Goal: Check status: Check status

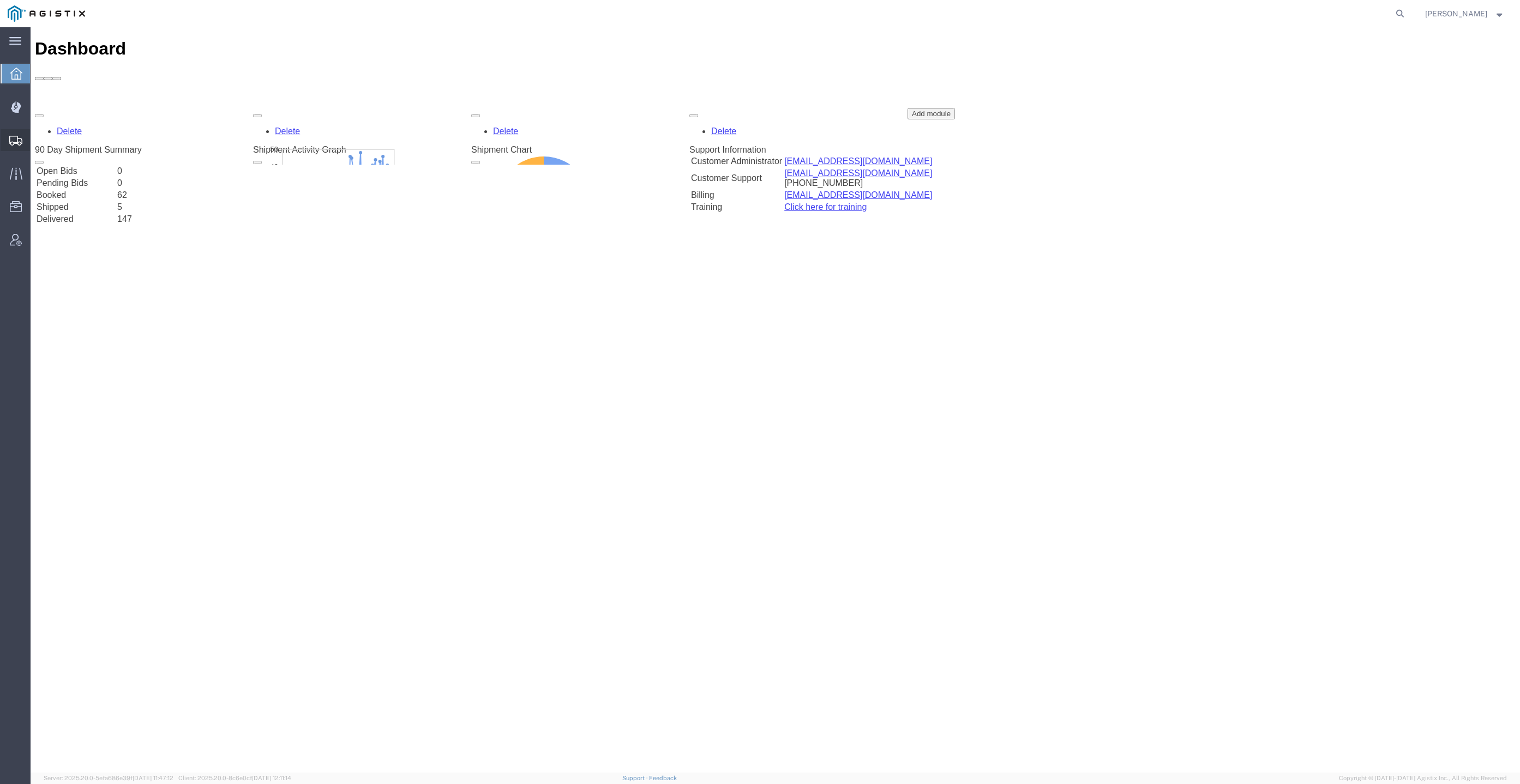
click at [24, 148] on div at bounding box center [16, 140] width 31 height 21
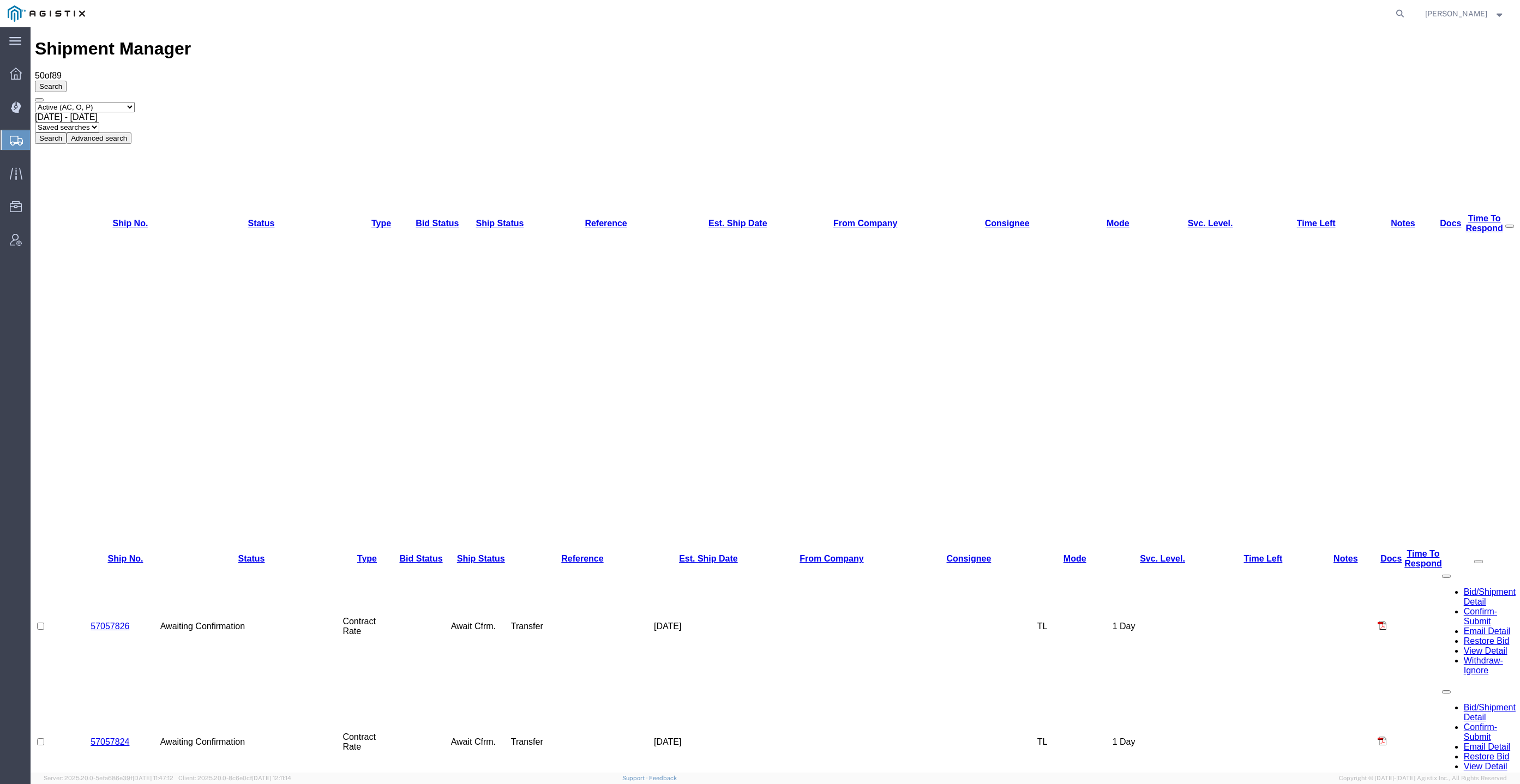
click at [72, 102] on select "Select status Active (AC, O, P) All Approved Awaiting Confirmation (AC) Booked …" at bounding box center [84, 106] width 100 height 10
select select "ALL"
click at [35, 102] on select "Select status Active (AC, O, P) All Approved Awaiting Confirmation (AC) Booked …" at bounding box center [84, 106] width 100 height 10
click at [66, 132] on button "Search" at bounding box center [50, 138] width 32 height 11
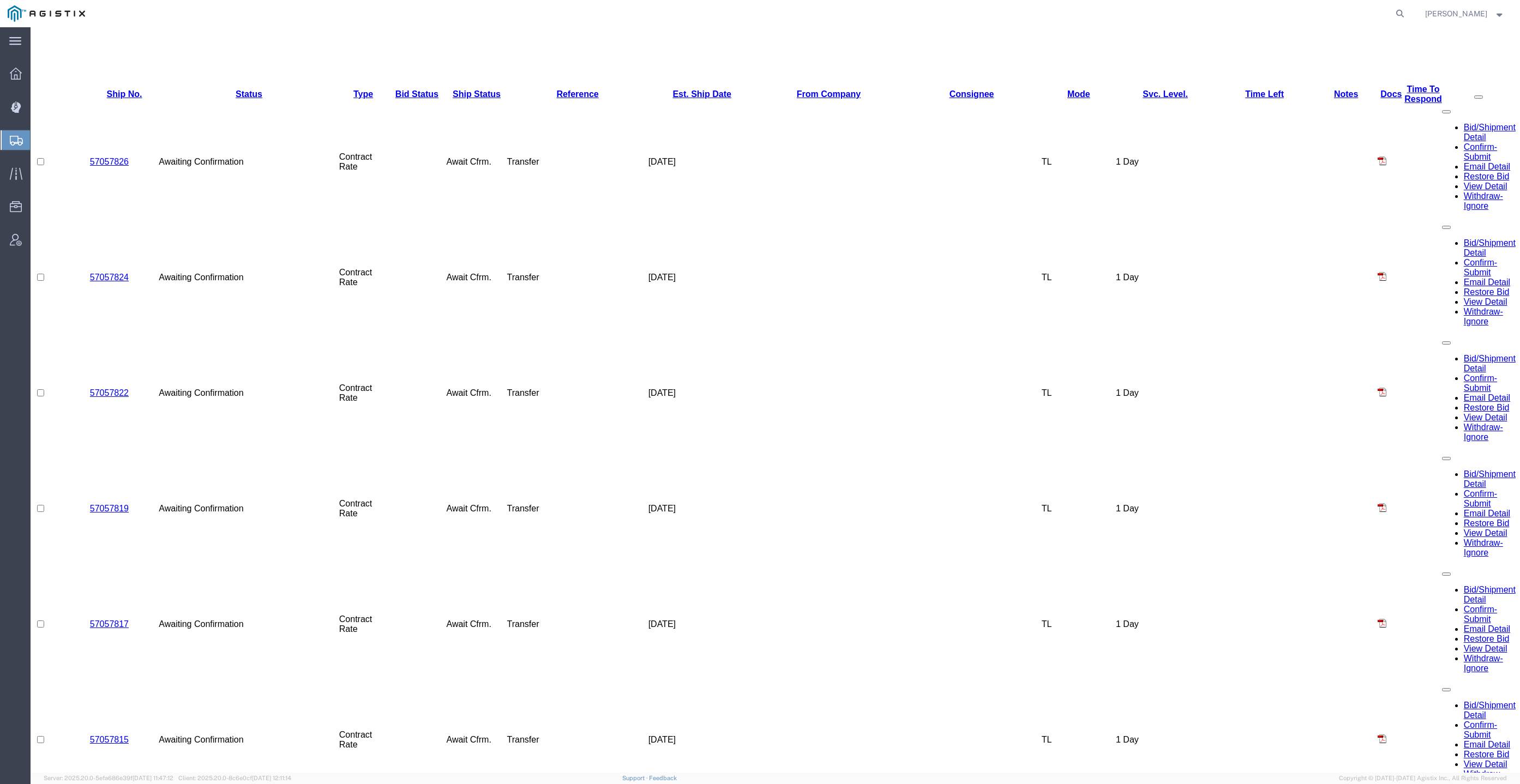
scroll to position [512, 0]
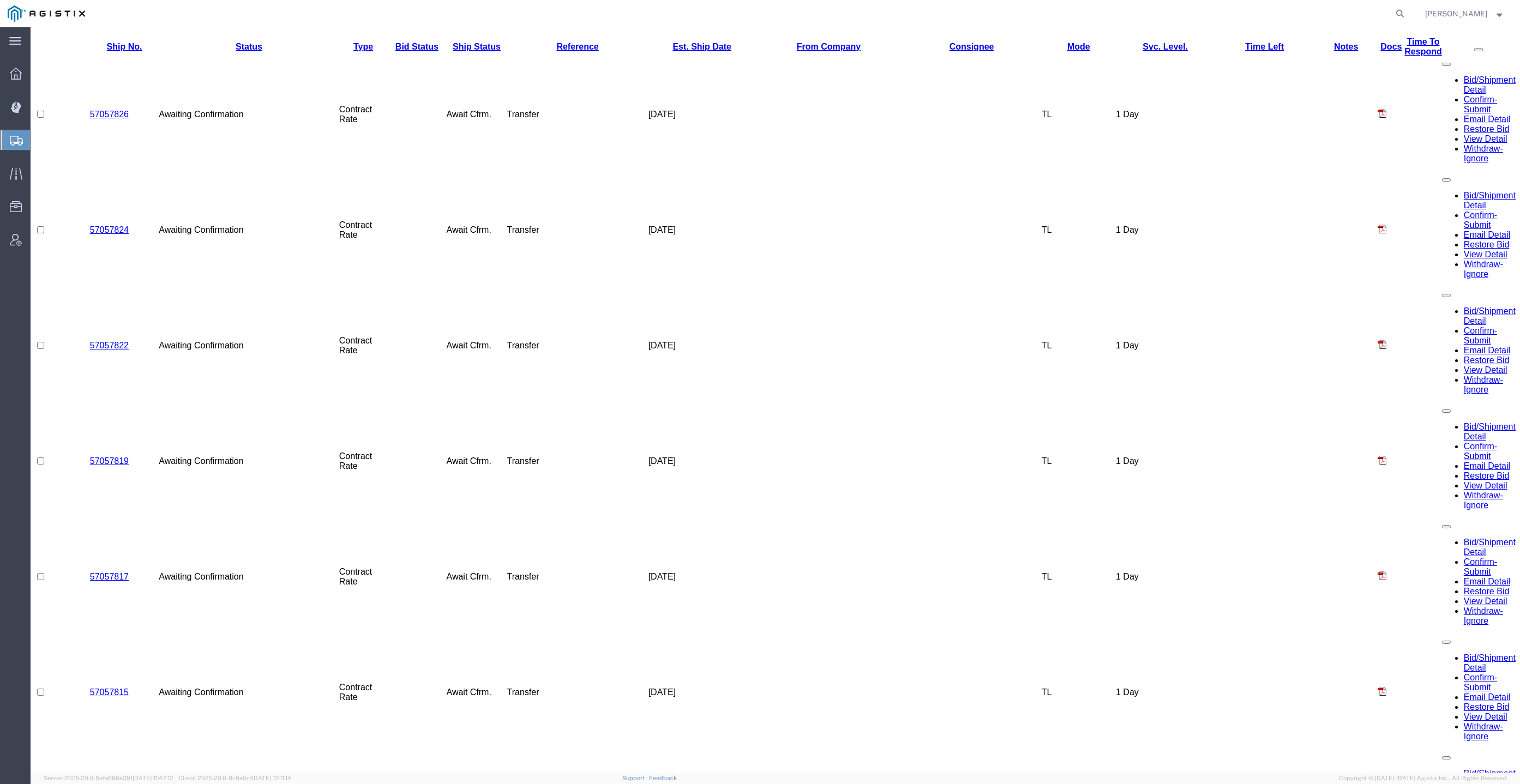
click at [13, 99] on div at bounding box center [16, 106] width 31 height 21
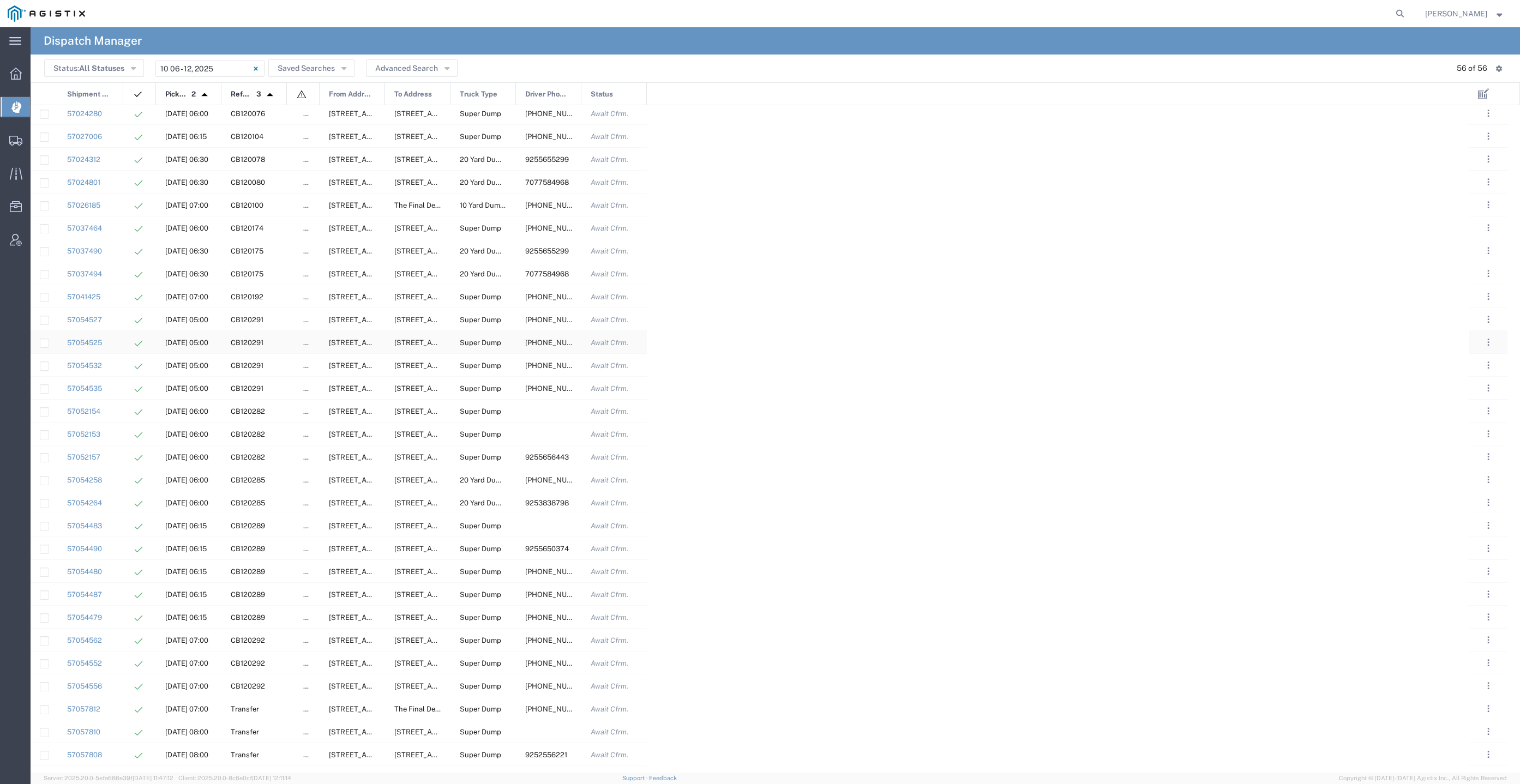
scroll to position [451, 0]
click at [255, 231] on div "CB120174" at bounding box center [254, 238] width 65 height 22
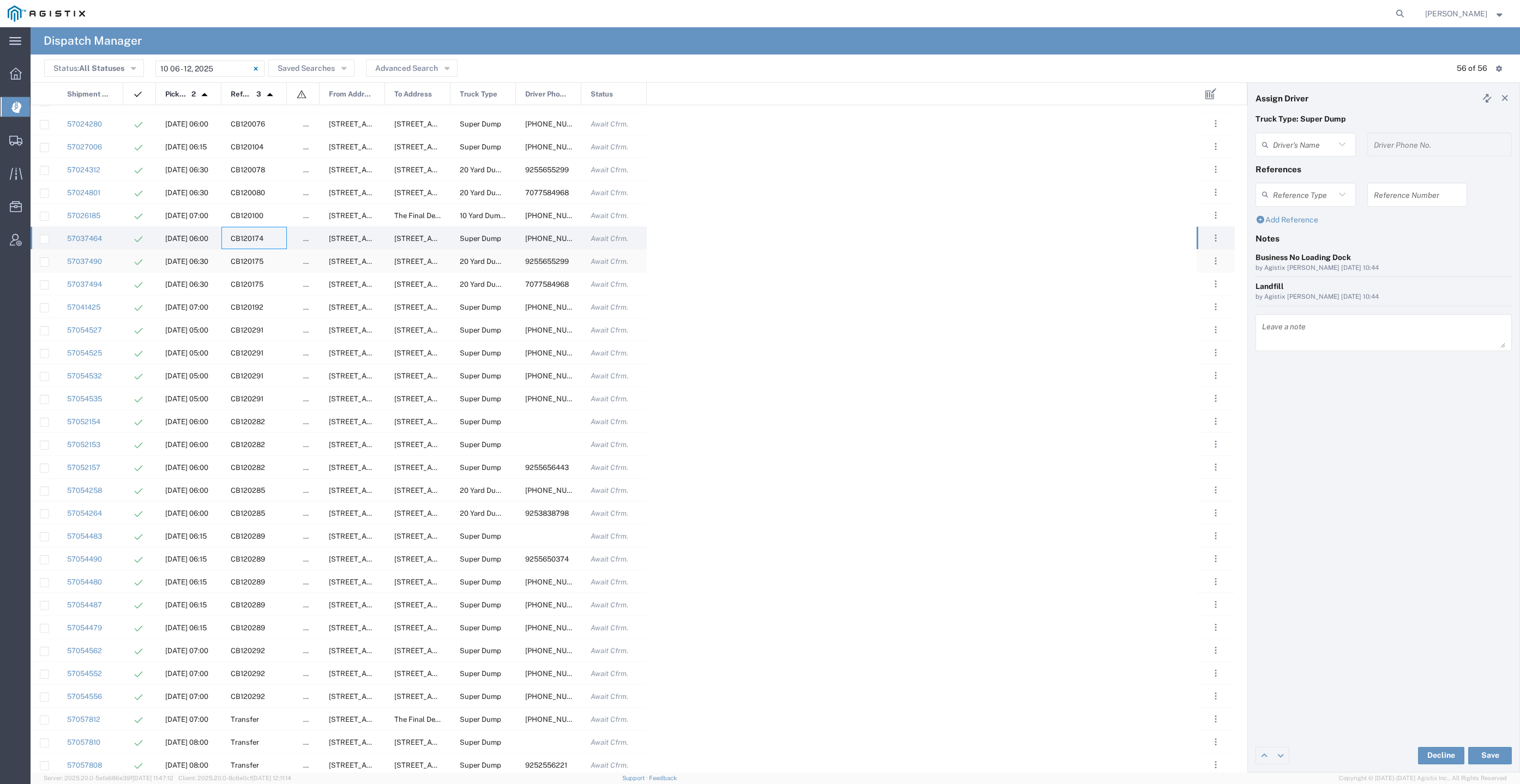
type input "[PERSON_NAME]"
type input "[PHONE_NUMBER]"
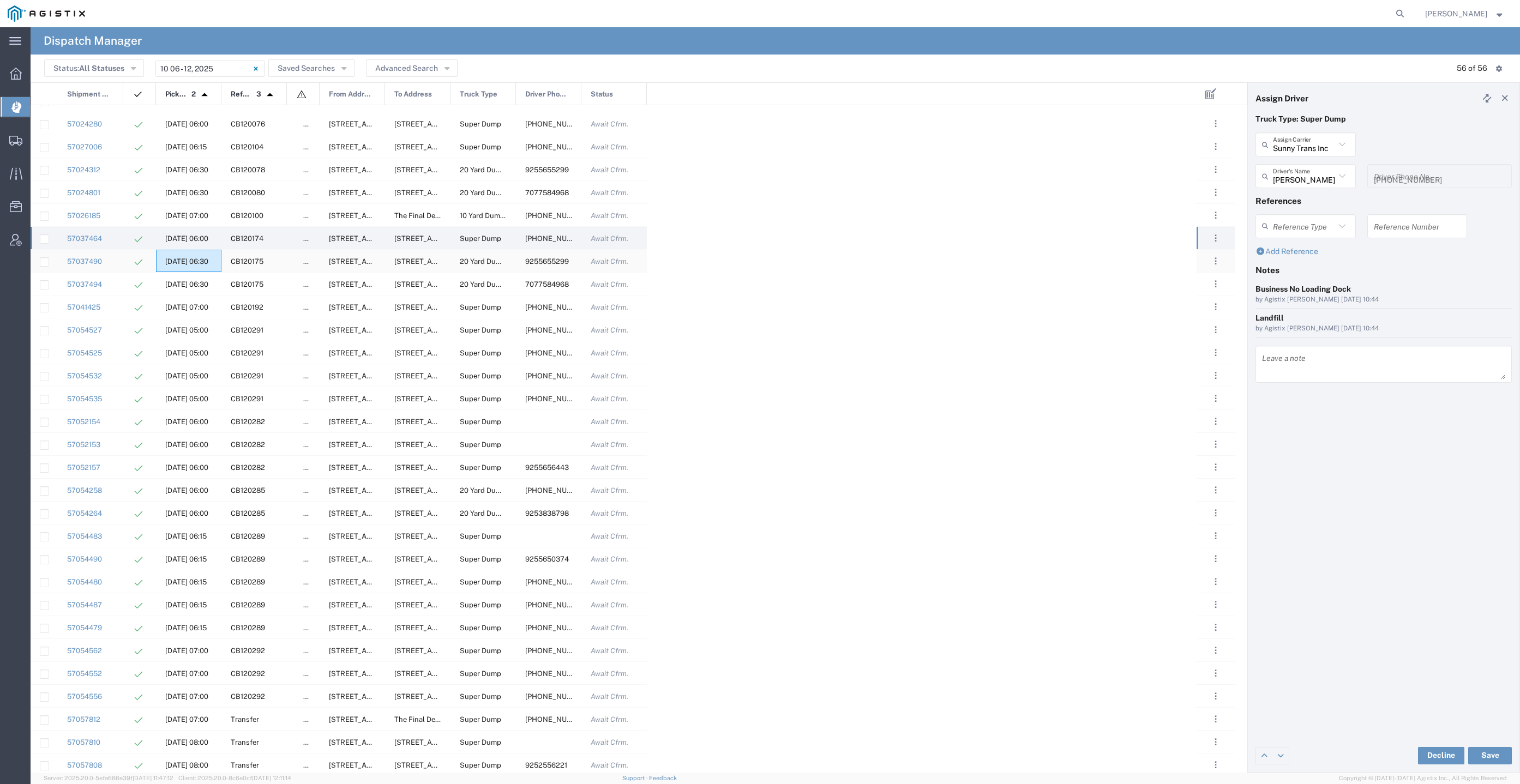
click at [208, 257] on span "[DATE] 06:30" at bounding box center [187, 261] width 43 height 8
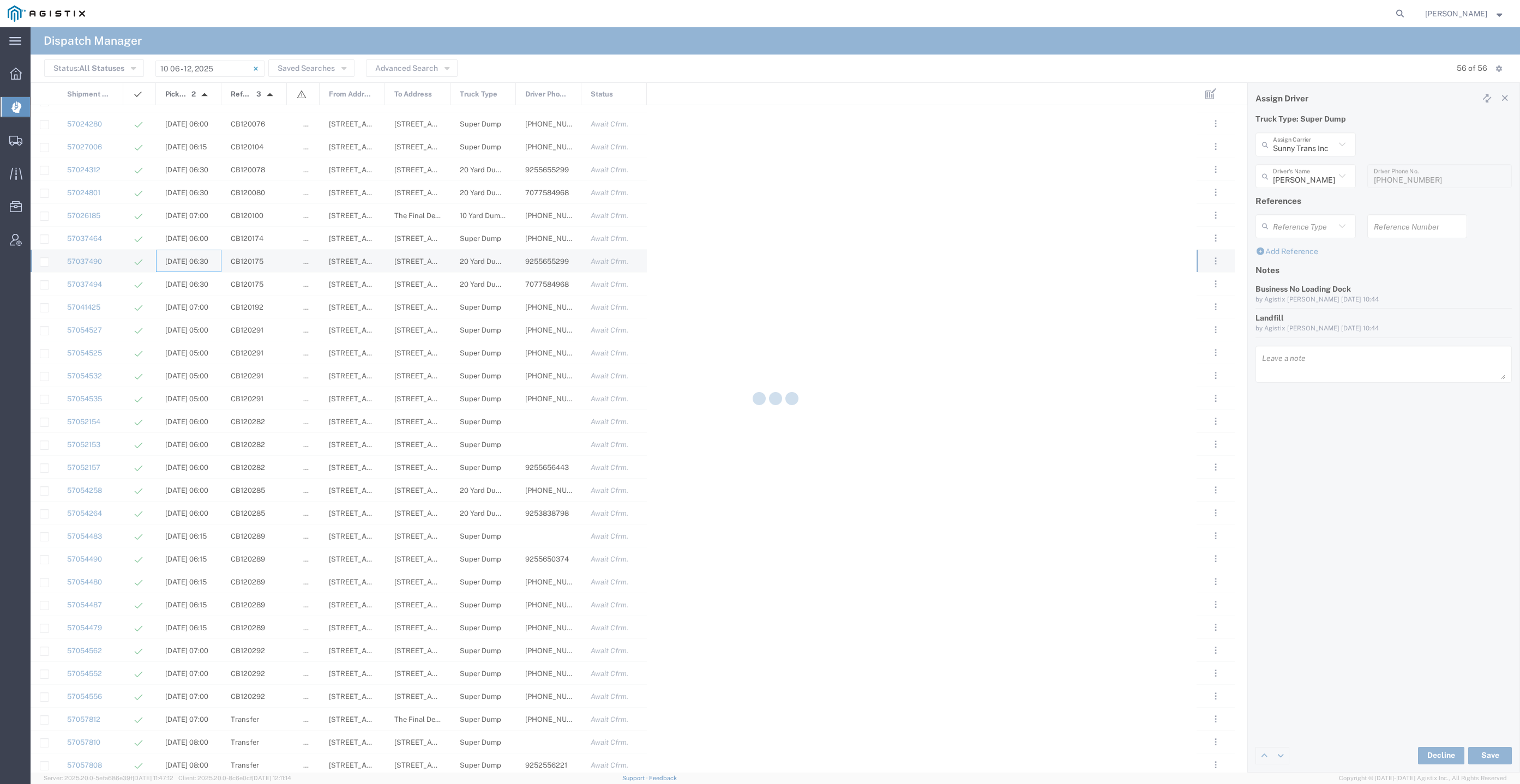
type input "[PERSON_NAME] Trans Services"
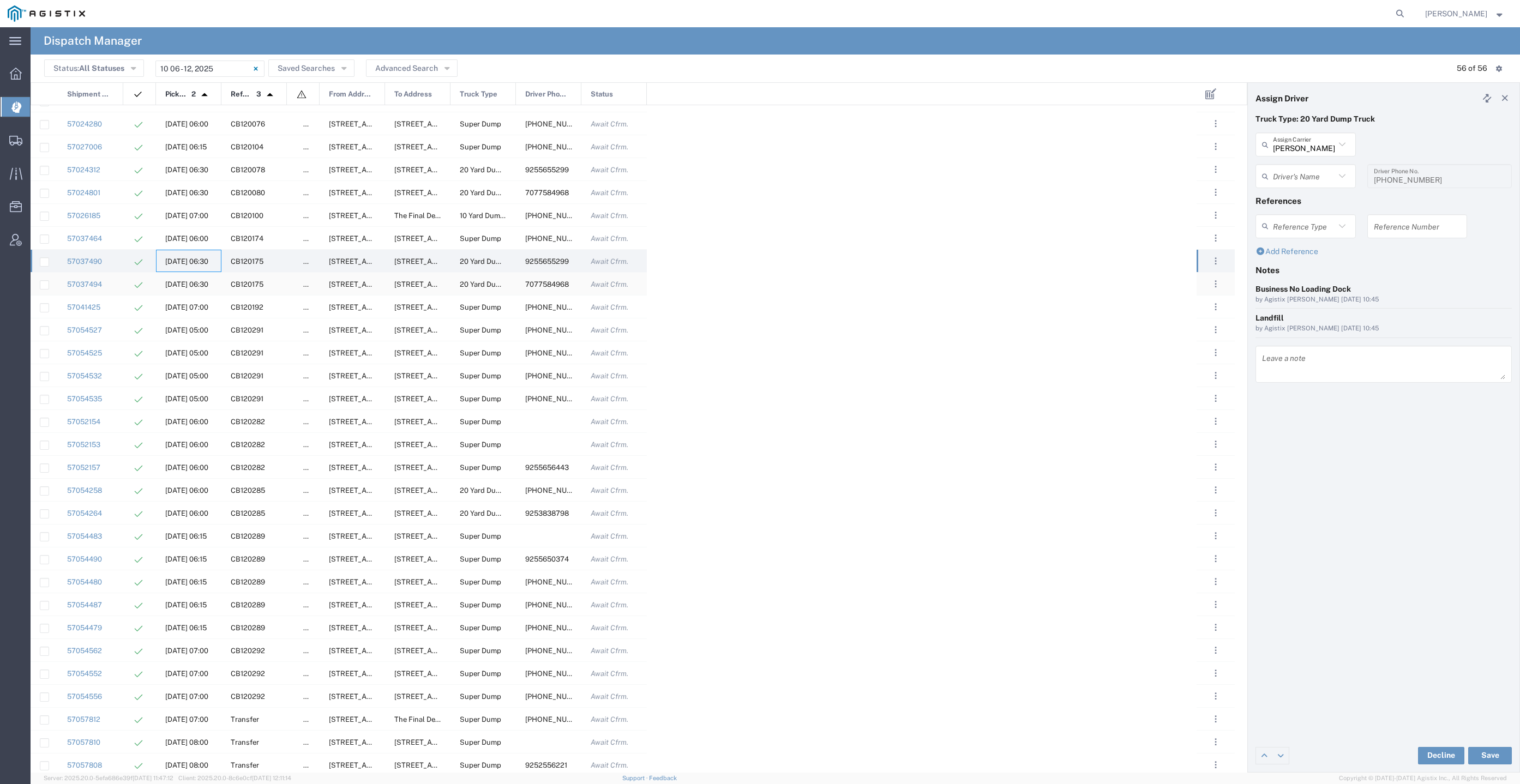
click at [207, 284] on span "[DATE] 06:30" at bounding box center [187, 284] width 43 height 8
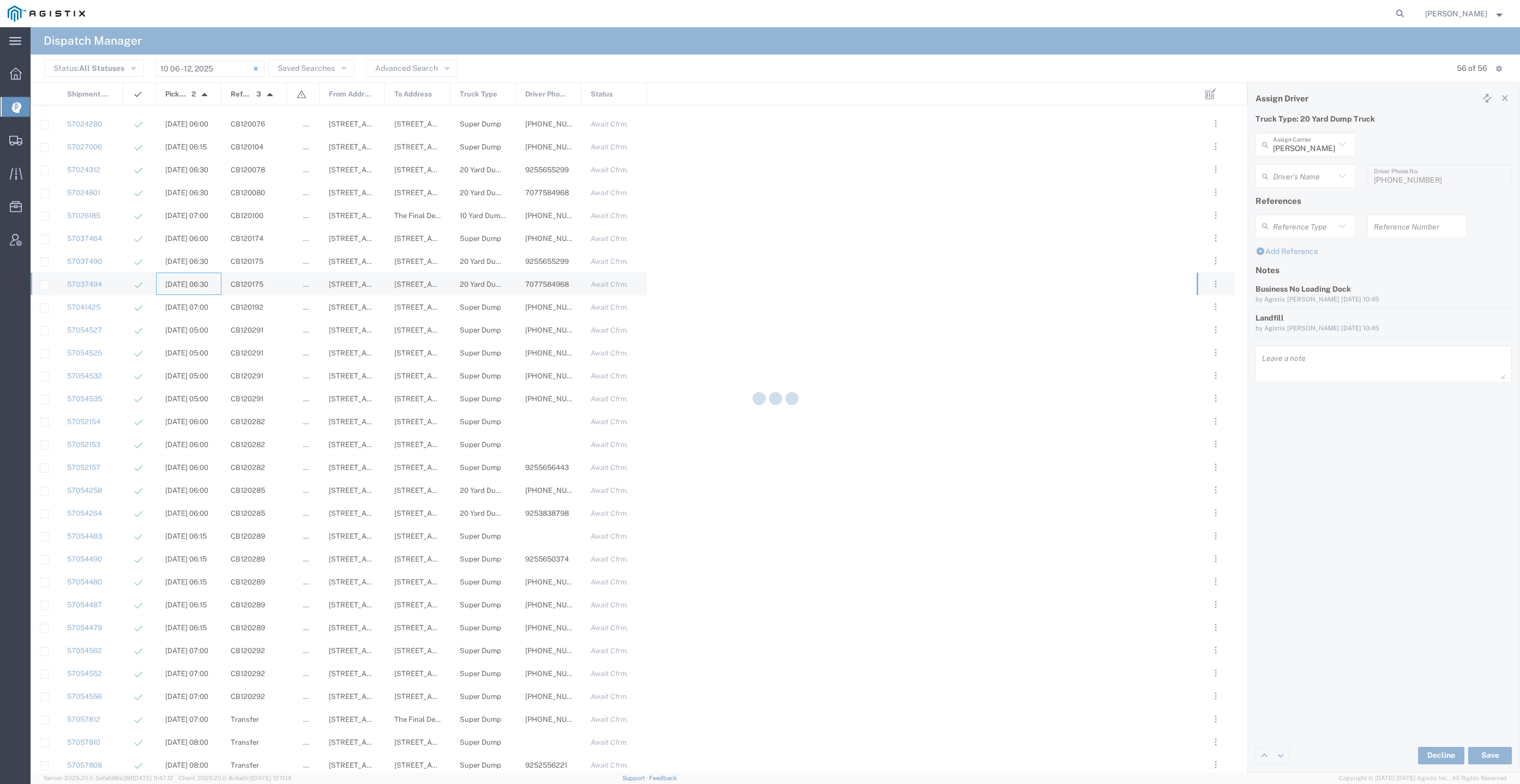
type input "[PERSON_NAME]"
type input "9255655299"
type input "North Bay Gunite Inc"
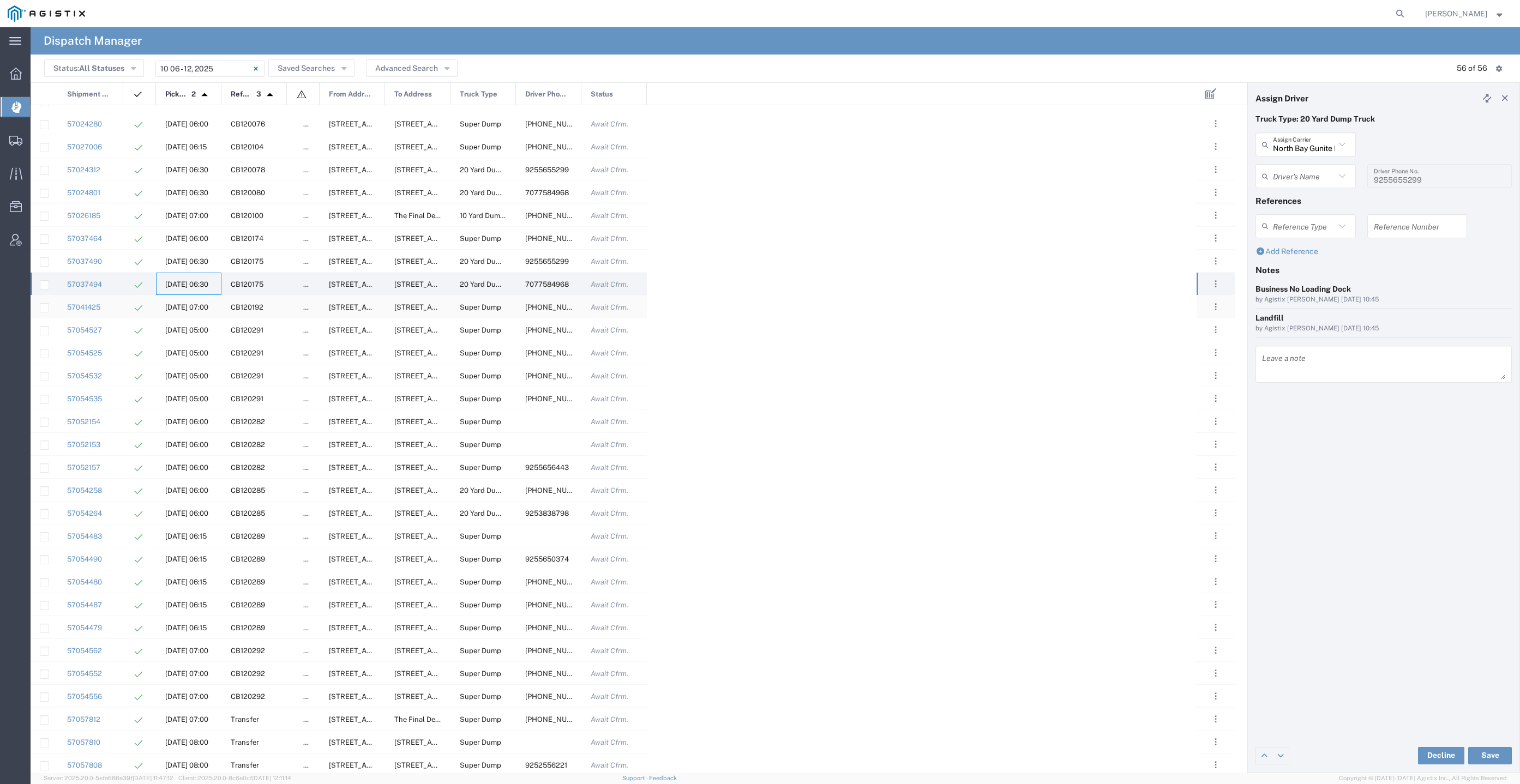
type input "[PERSON_NAME]"
type input "7077584968"
click at [207, 323] on div "[DATE] 05:00" at bounding box center [188, 330] width 65 height 22
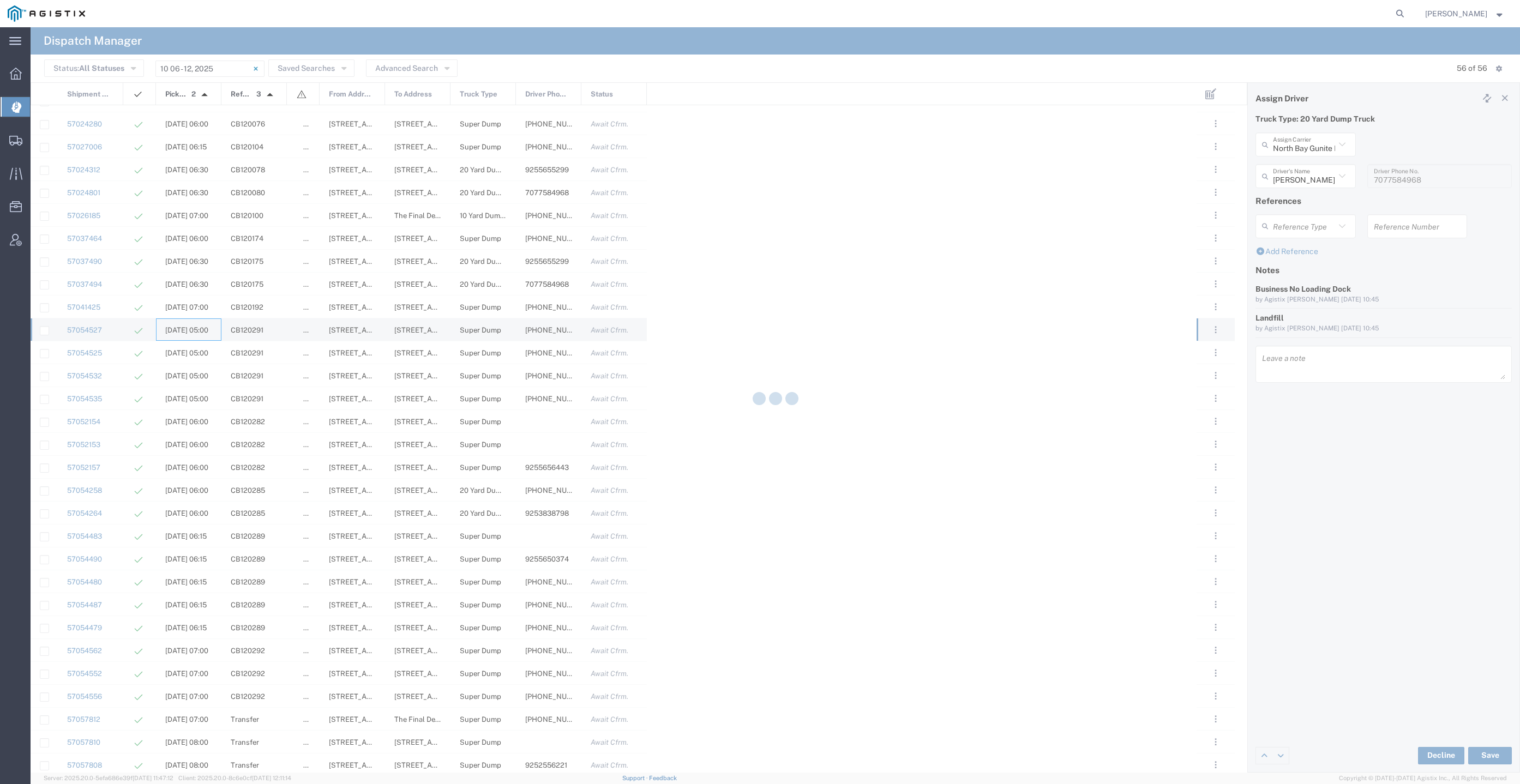
type input "Sunny Trans Inc"
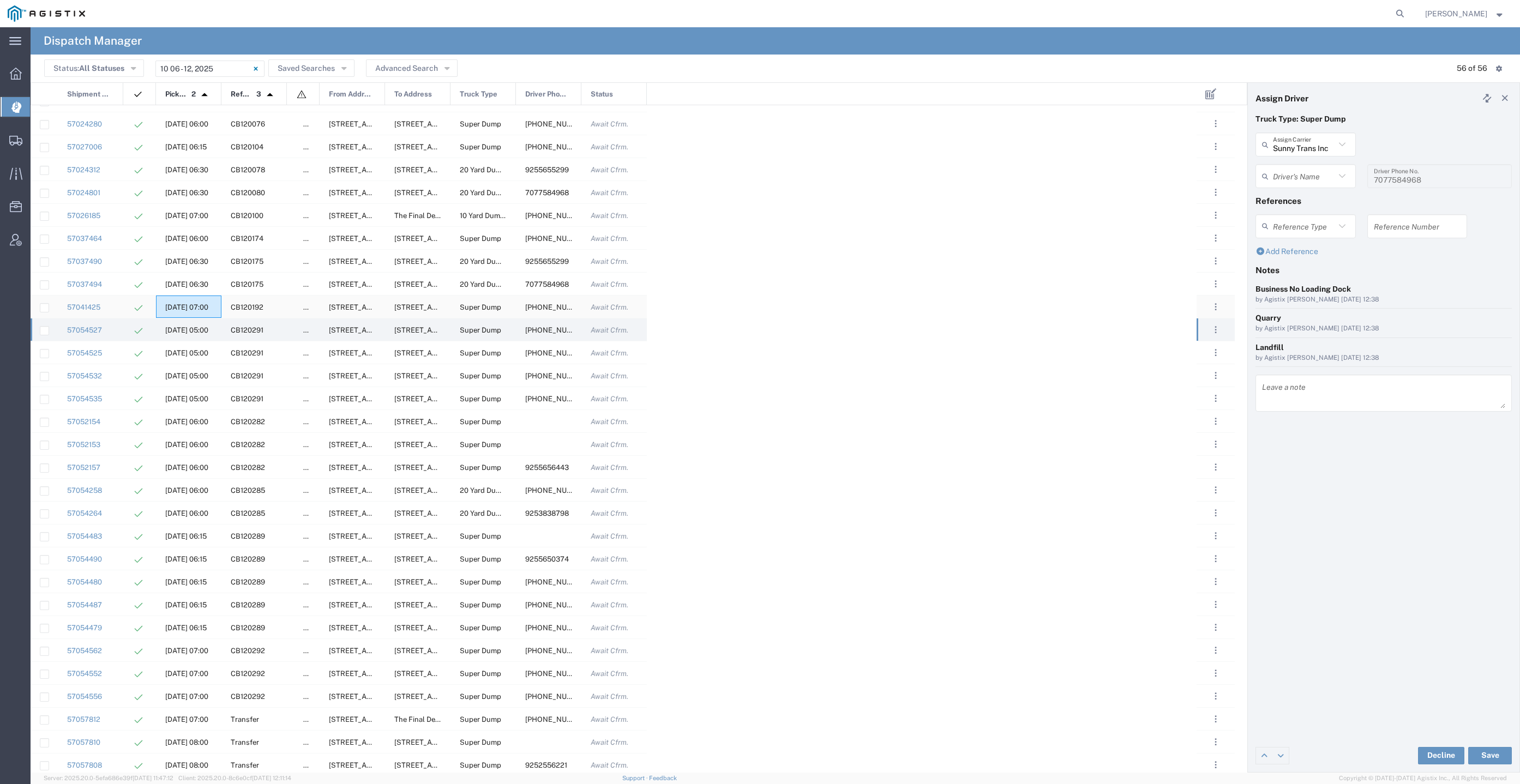
click at [208, 308] on span "[DATE] 07:00" at bounding box center [187, 307] width 43 height 8
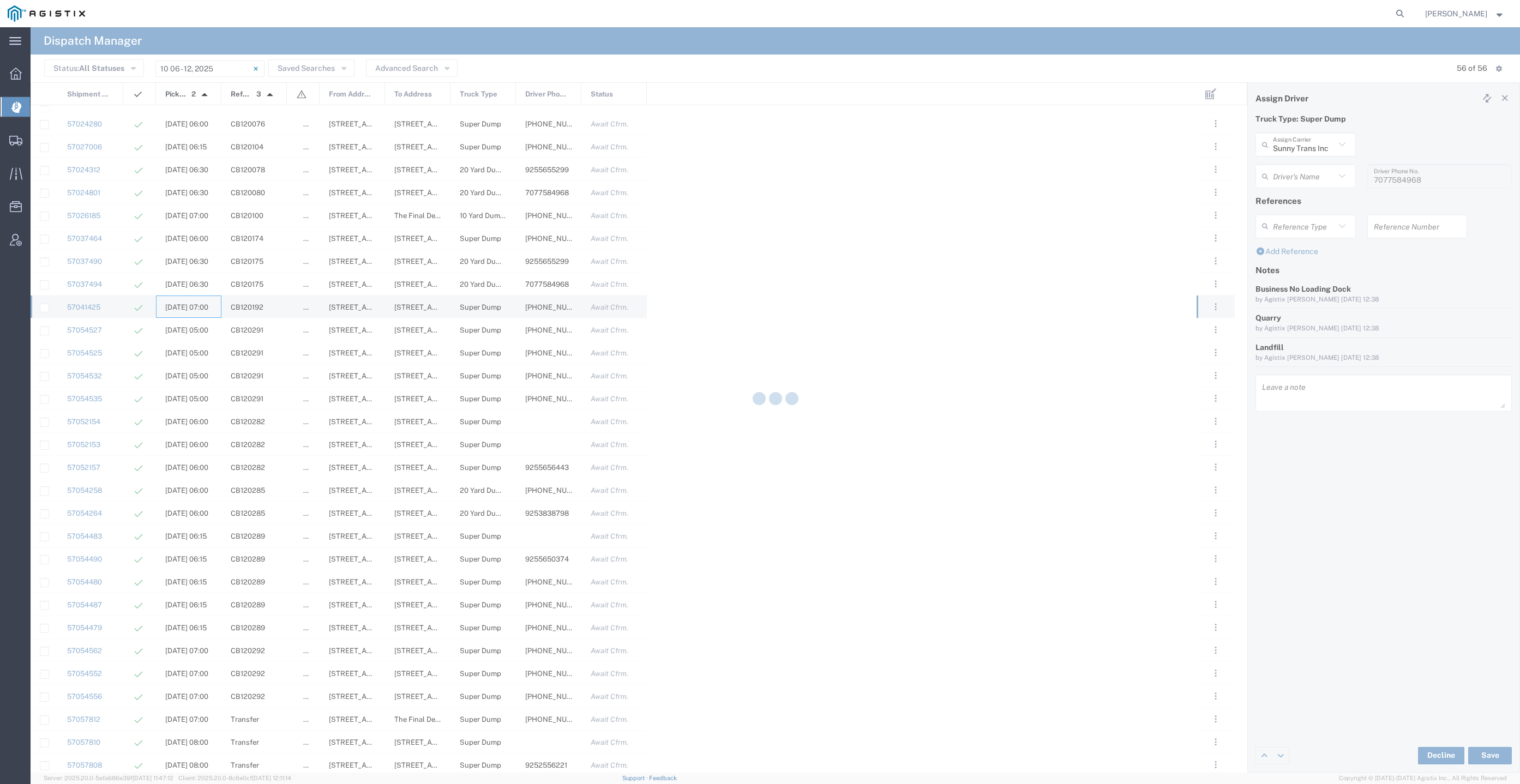
type input "[PERSON_NAME]"
type input "[PHONE_NUMBER]"
type input "Neles Trucking"
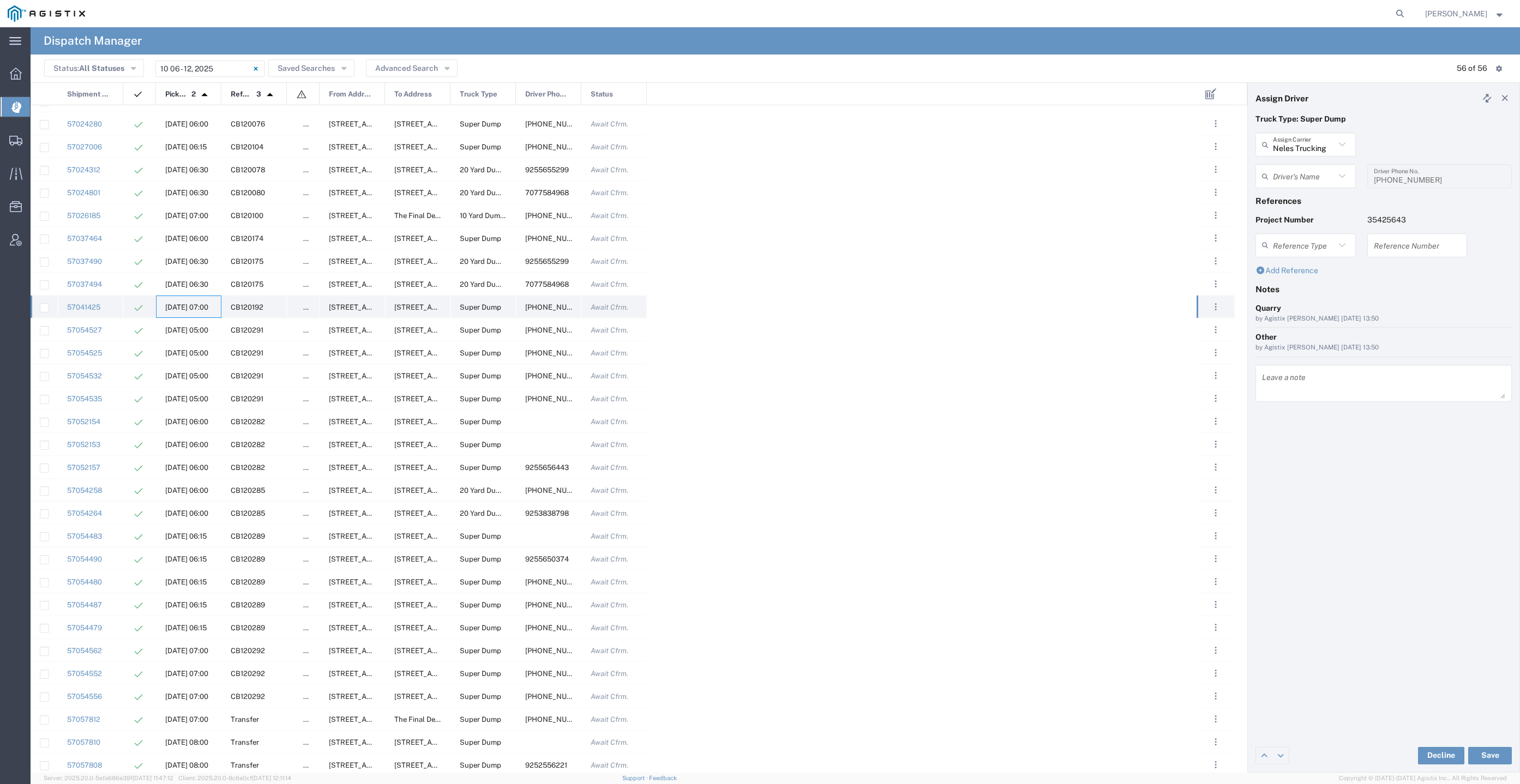
type input "[PERSON_NAME]"
type input "[PHONE_NUMBER]"
click at [395, 68] on button "Advanced Search" at bounding box center [412, 68] width 91 height 18
click at [331, 67] on button "Saved Searches" at bounding box center [311, 68] width 86 height 18
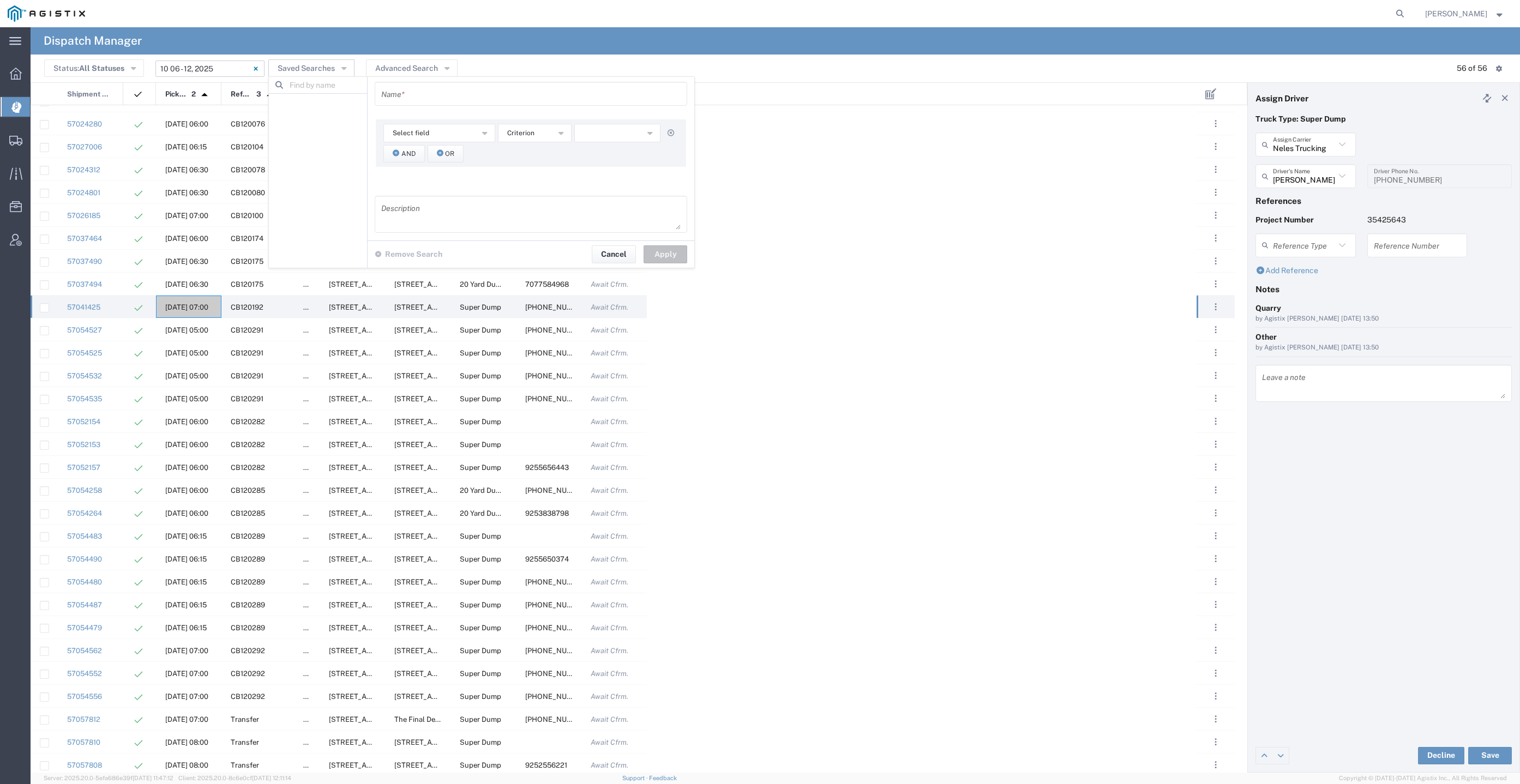
click at [206, 66] on input "[DATE] - [DATE]" at bounding box center [210, 69] width 109 height 17
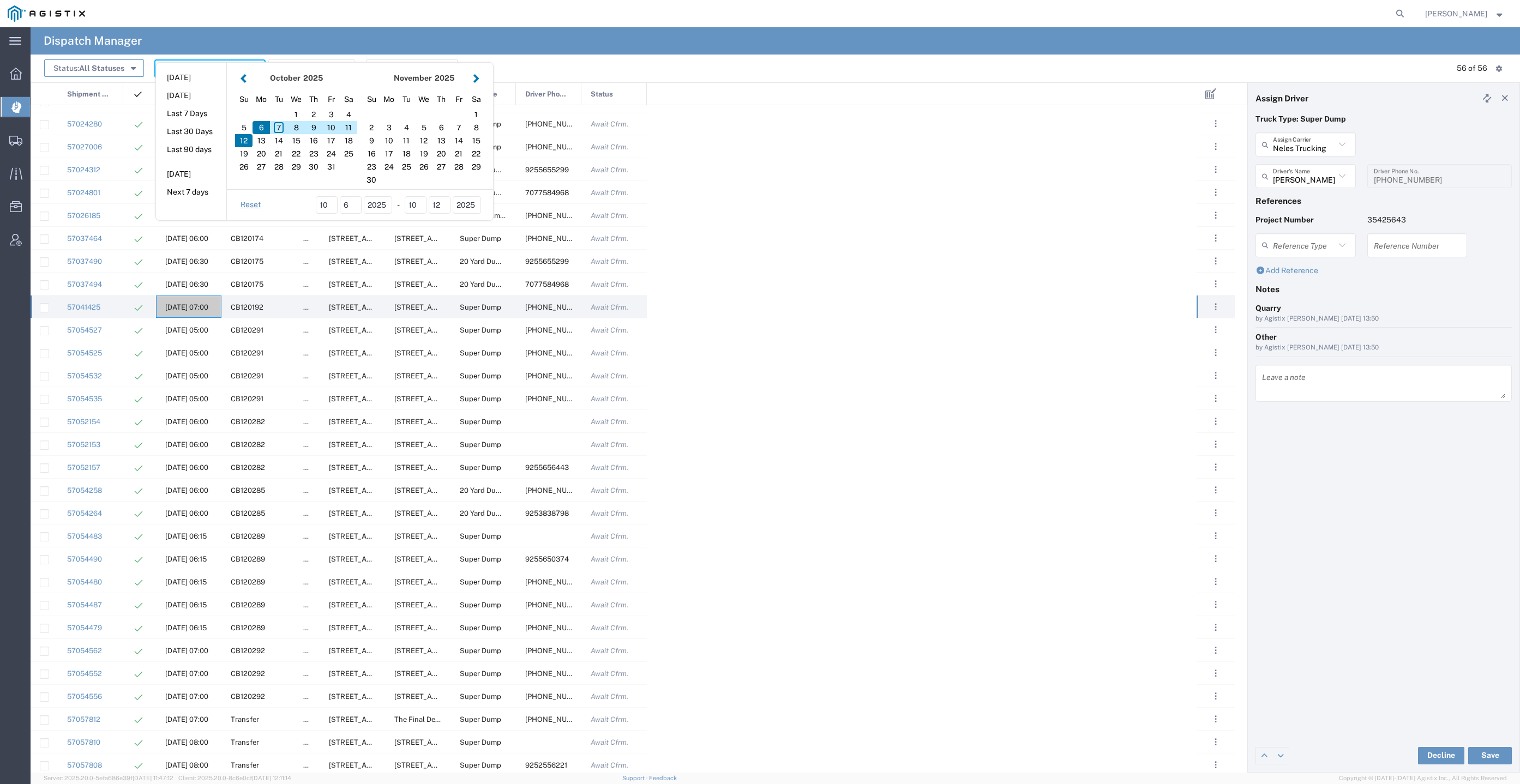
click at [110, 64] on span "All Statuses" at bounding box center [102, 67] width 46 height 8
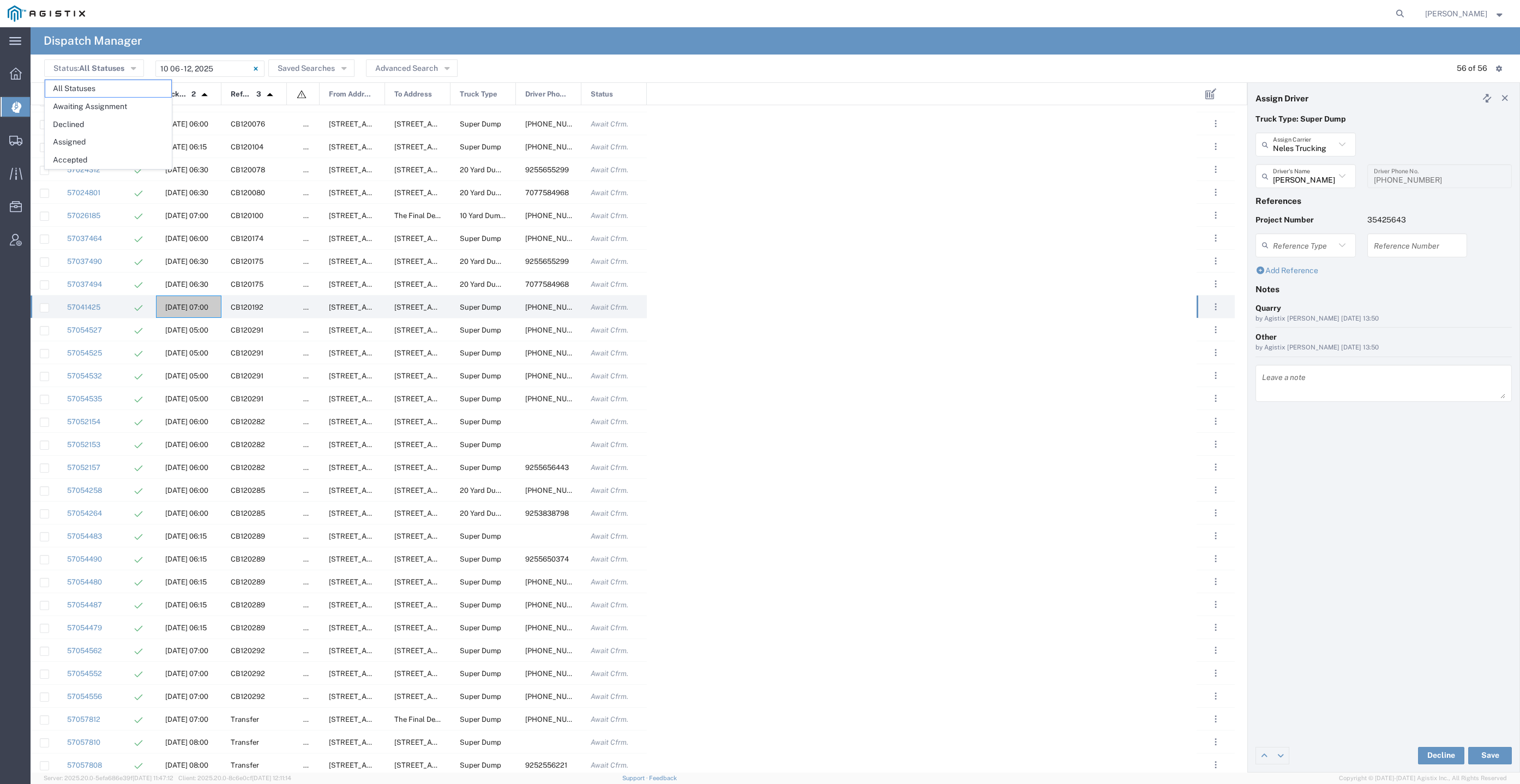
click at [508, 62] on div "Status: All Statuses All Statuses Awaiting Assignment Declined Assigned Accepte…" at bounding box center [775, 68] width 1462 height 17
click at [1507, 97] on icon at bounding box center [1505, 98] width 10 height 7
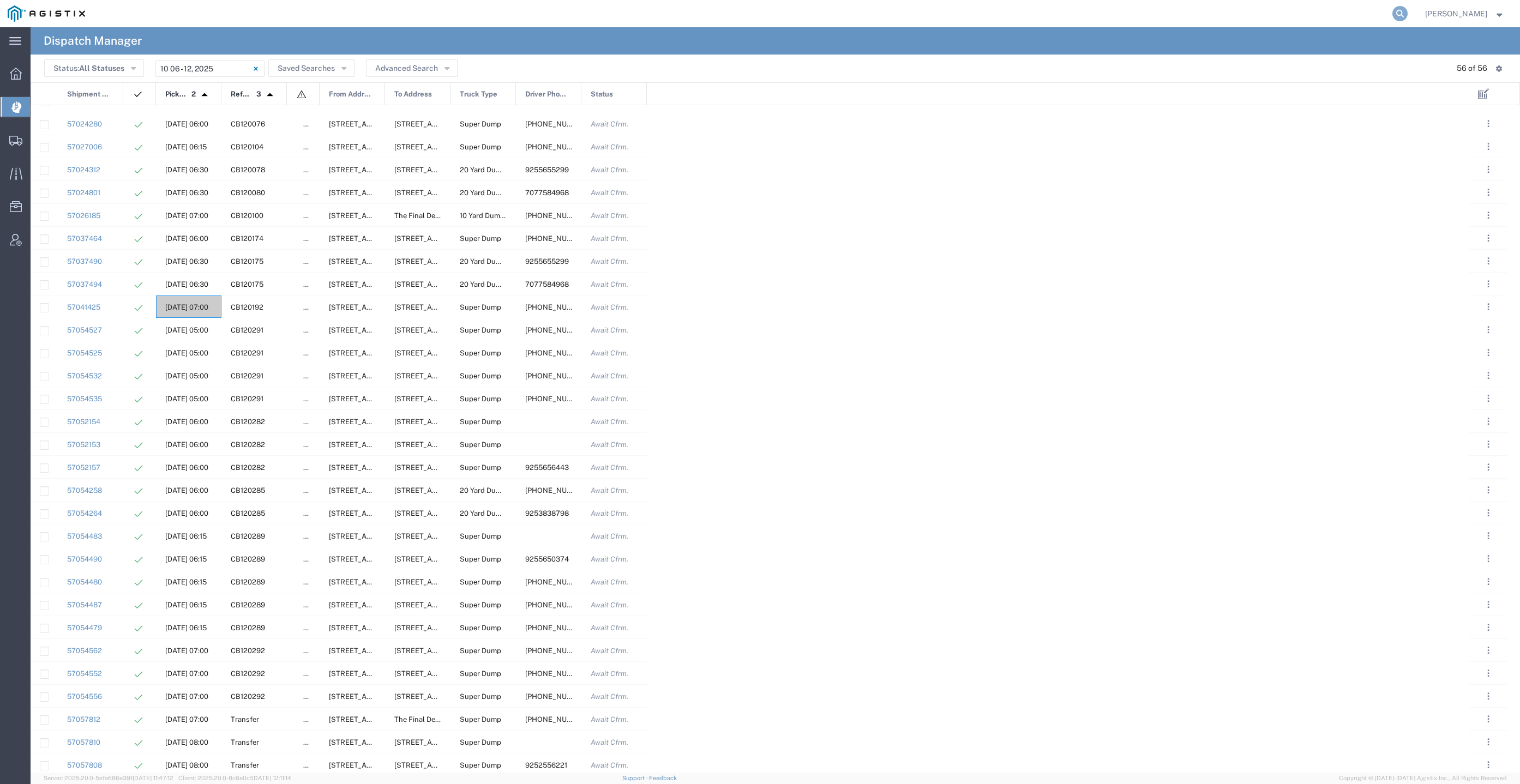
click at [1408, 17] on icon at bounding box center [1400, 13] width 15 height 15
paste input "57039670"
type input "57039670"
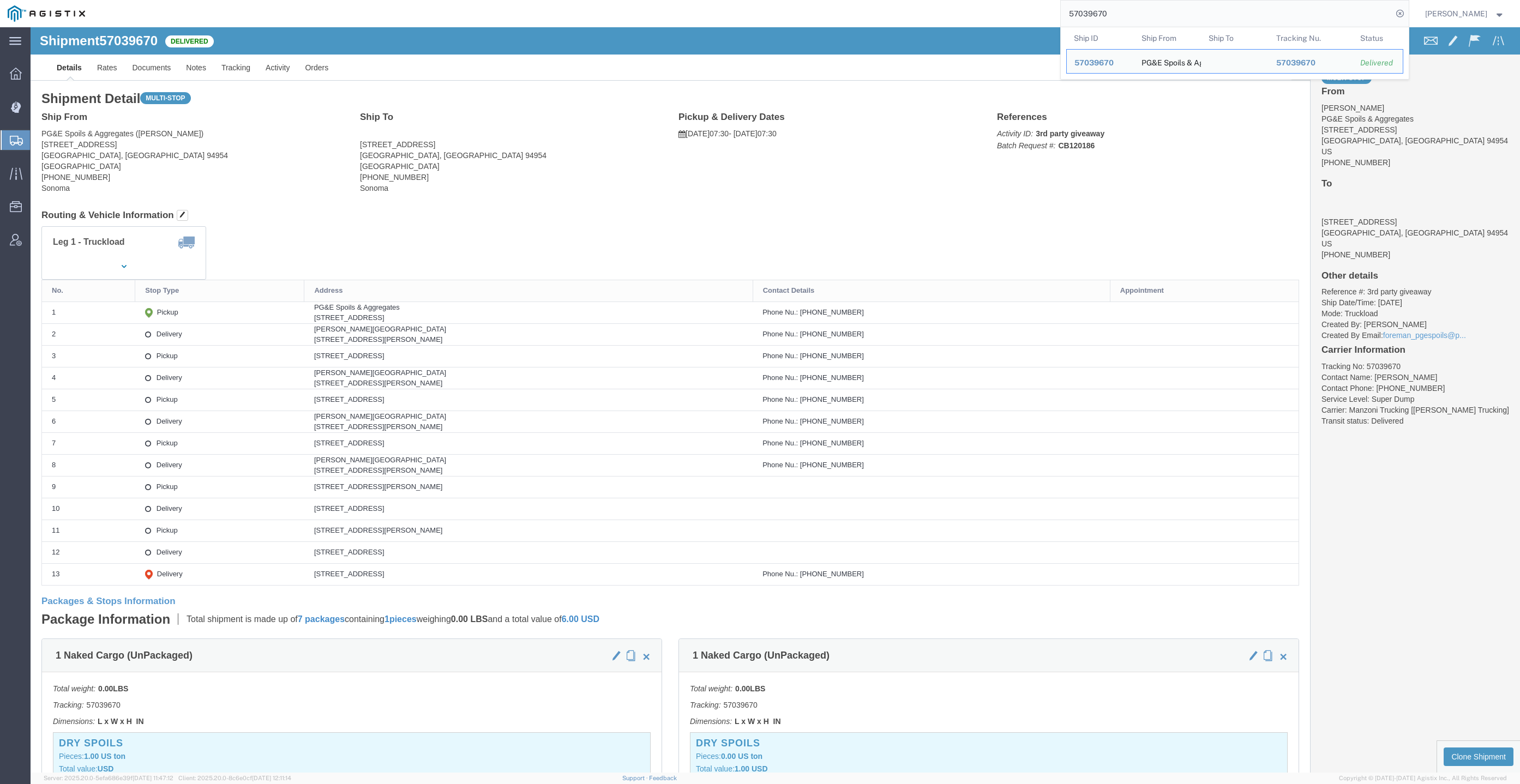
click div "Multi-stop From [PERSON_NAME] PG&E Spoils & Aggregates [STREET_ADDRESS] US [PHO…"
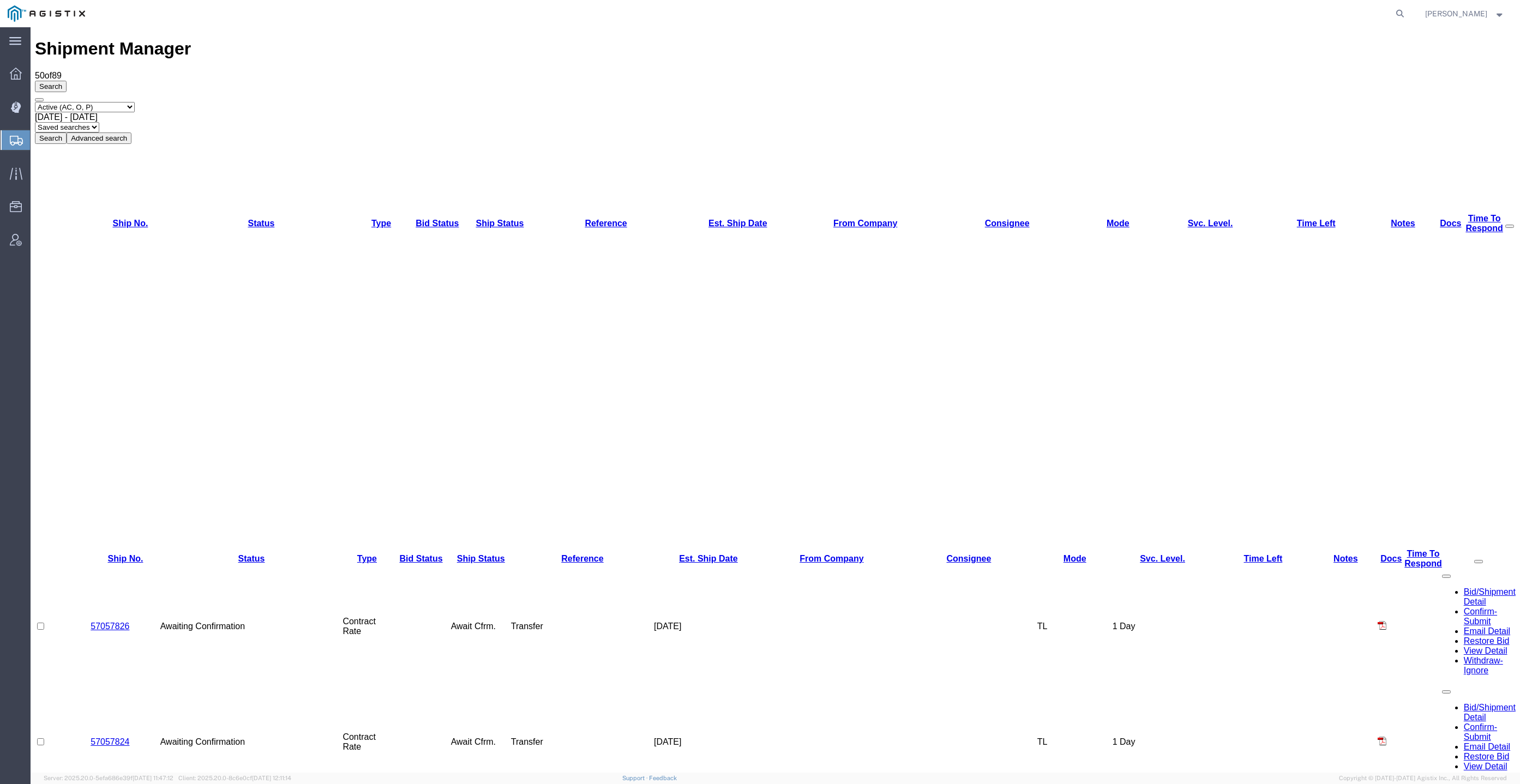
click at [99, 122] on select "Saved searches" at bounding box center [66, 127] width 64 height 10
click at [131, 132] on button "Advanced search" at bounding box center [99, 138] width 65 height 11
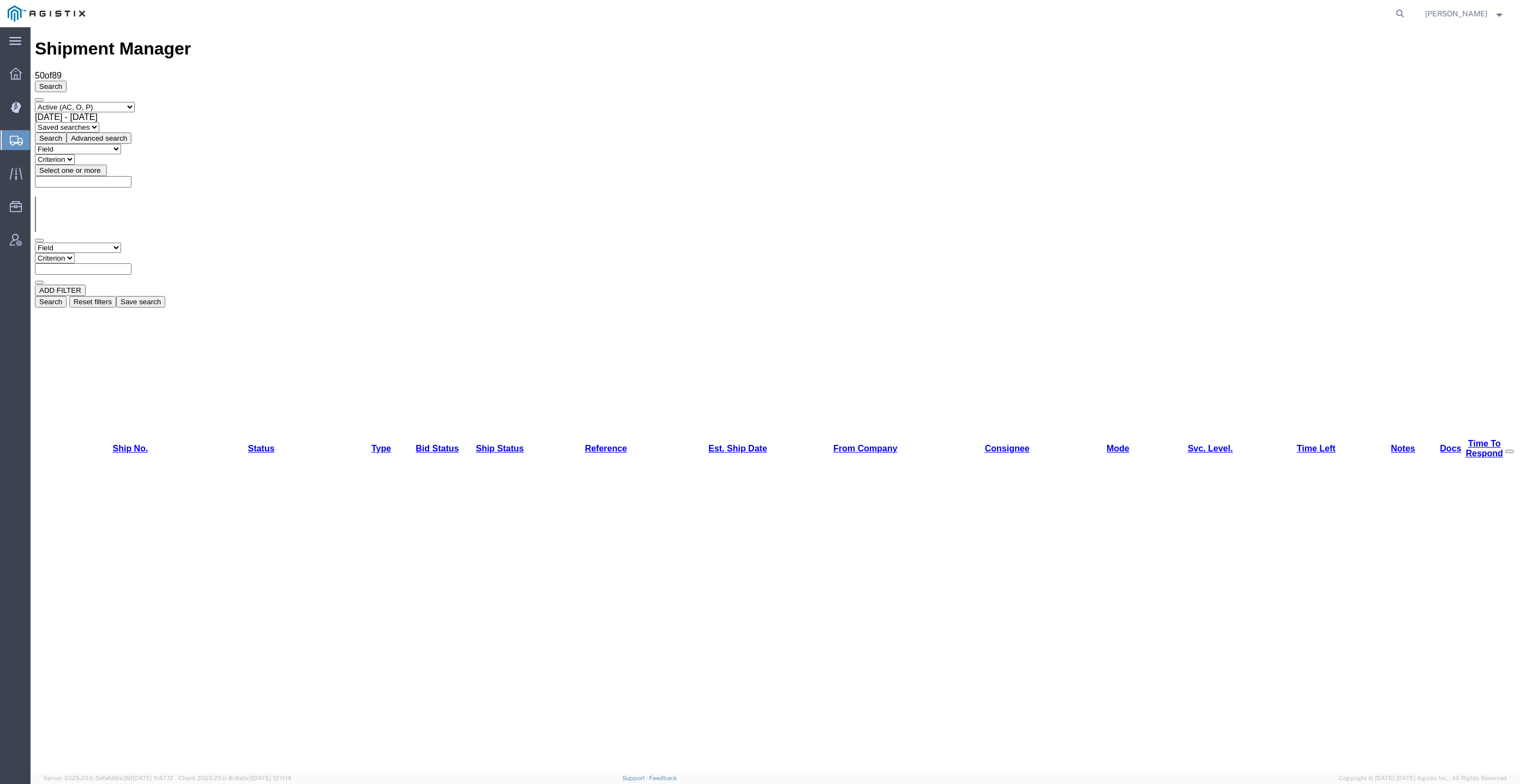
click at [74, 242] on select "Field Account Batch Id Bid No Broker Name Carrier Name Carrier Ref Number Consi…" at bounding box center [77, 247] width 86 height 10
click at [98, 113] on span "[DATE] - [DATE]" at bounding box center [65, 117] width 62 height 9
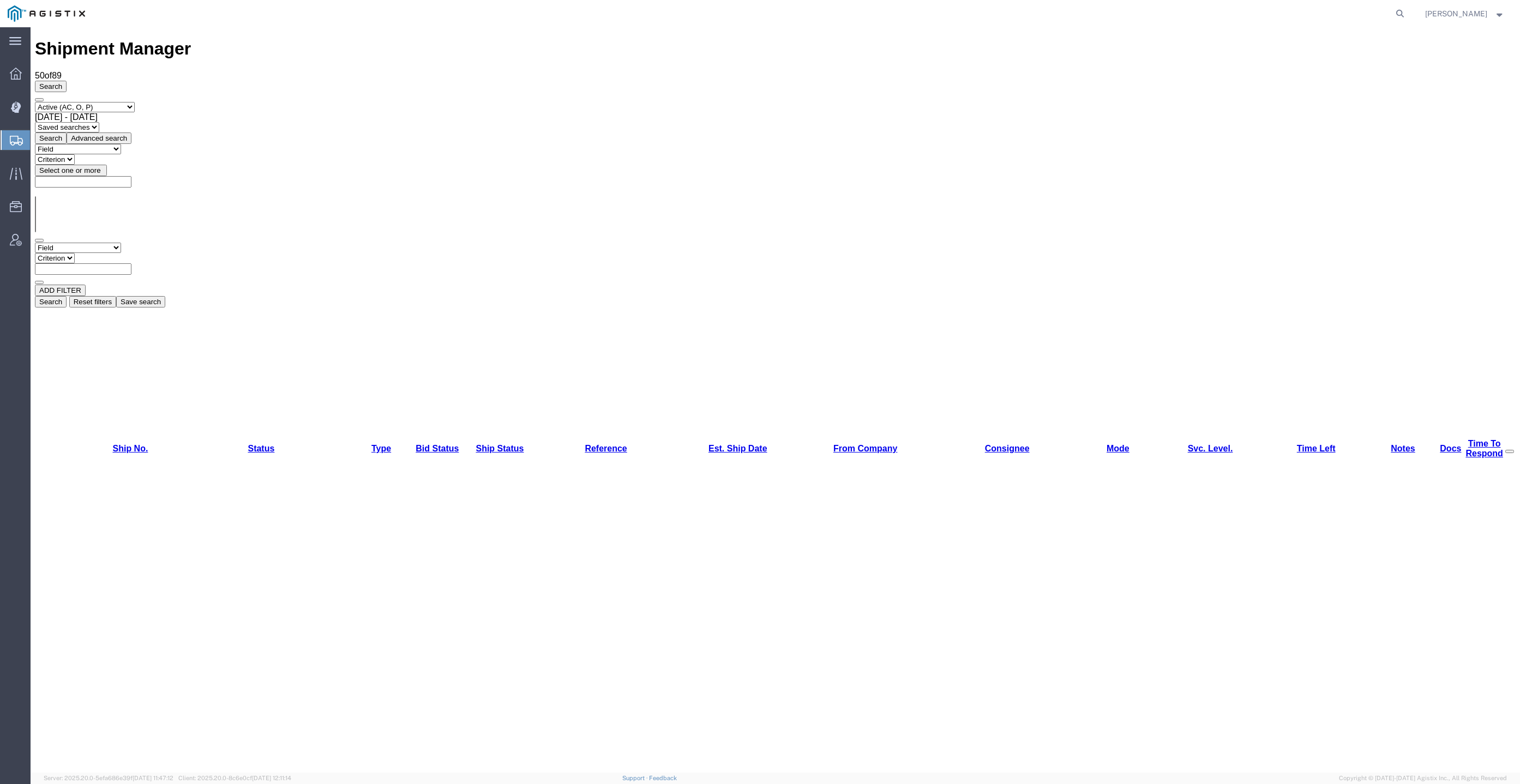
click at [106, 102] on select "Select status Active (AC, O, P) All Approved Awaiting Confirmation (AC) Booked …" at bounding box center [84, 106] width 100 height 10
select select "DLVD"
click at [35, 102] on select "Select status Active (AC, O, P) All Approved Awaiting Confirmation (AC) Booked …" at bounding box center [84, 106] width 100 height 10
click at [66, 132] on button "Search" at bounding box center [50, 138] width 32 height 11
